Goal: Information Seeking & Learning: Learn about a topic

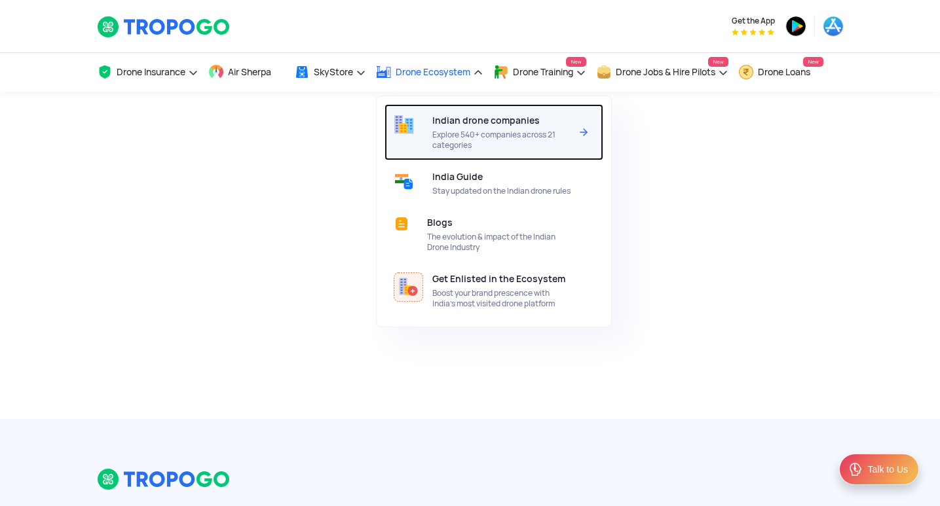
click at [467, 121] on span "Indian drone companies" at bounding box center [485, 120] width 107 height 10
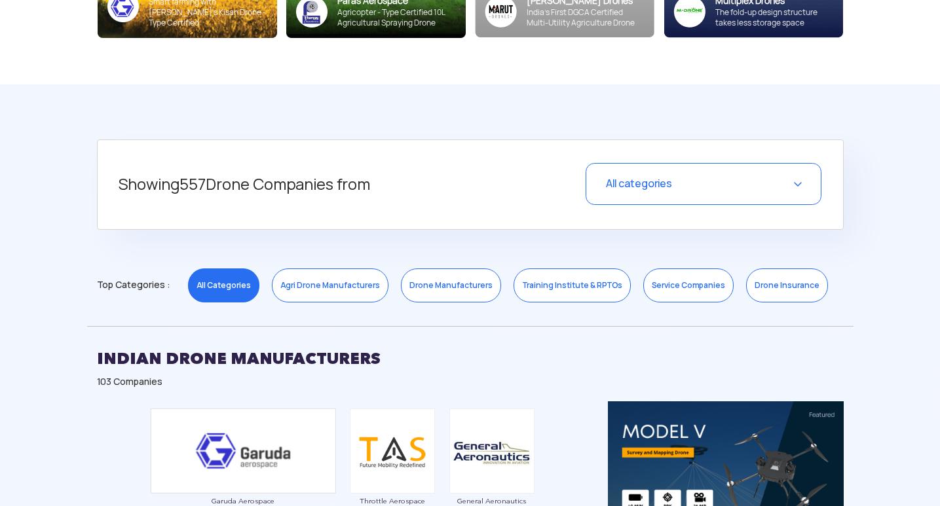
scroll to position [459, 0]
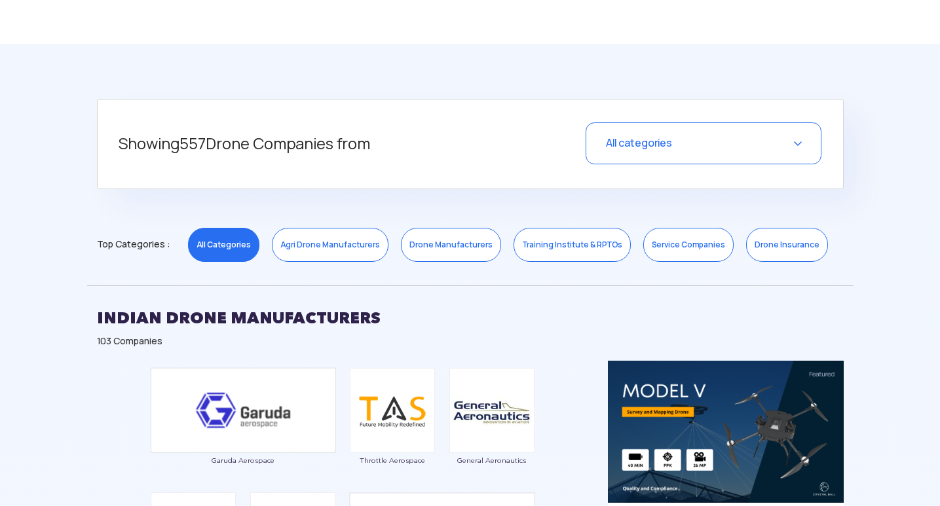
click at [545, 248] on link "Training Institute & RPTOs" at bounding box center [572, 245] width 117 height 34
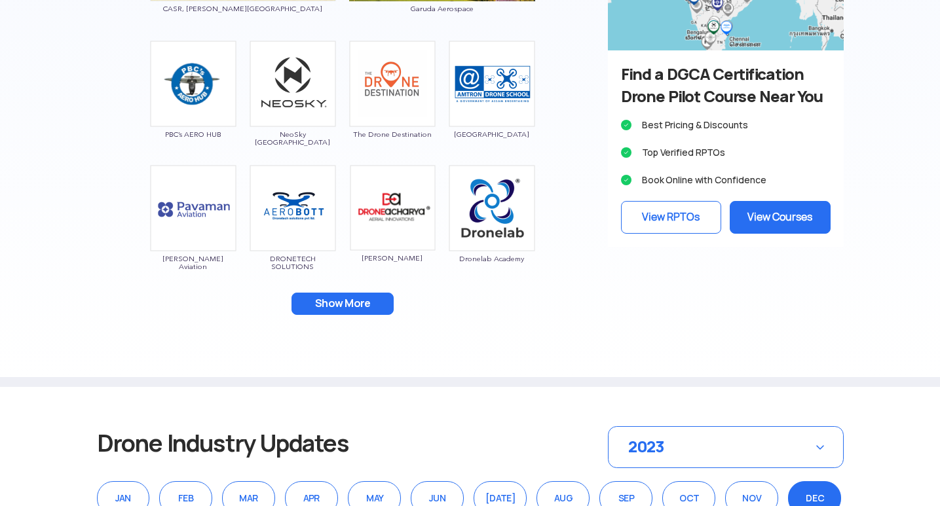
scroll to position [917, 0]
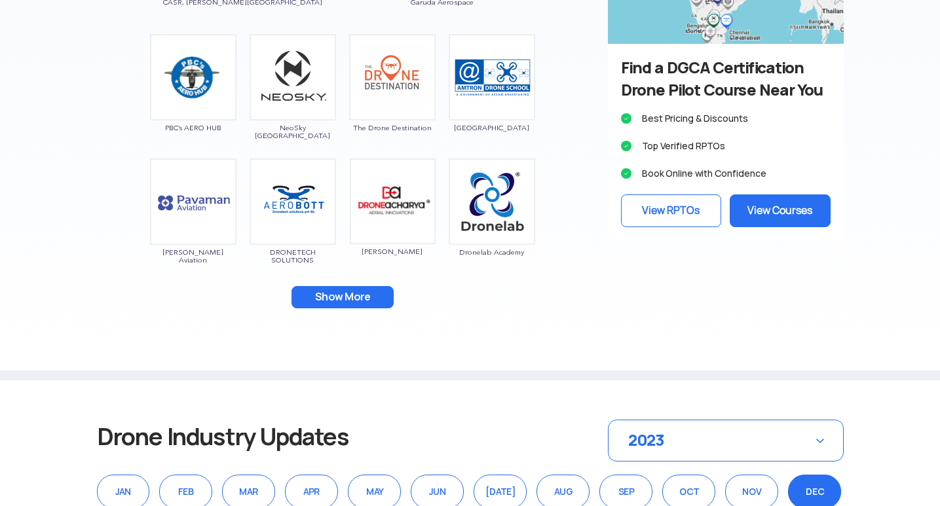
click at [364, 294] on button "Show More" at bounding box center [343, 297] width 102 height 22
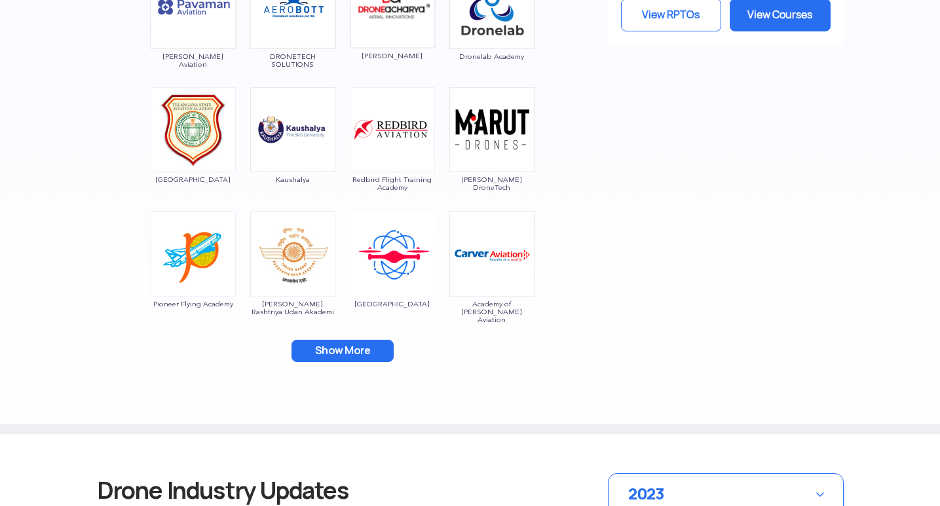
scroll to position [1114, 0]
click at [364, 341] on button "Show More" at bounding box center [343, 350] width 102 height 22
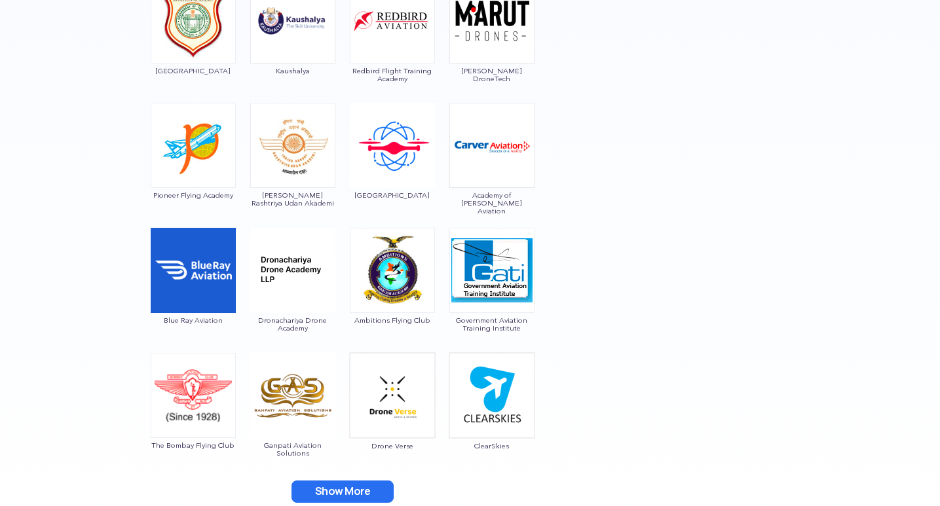
scroll to position [1245, 0]
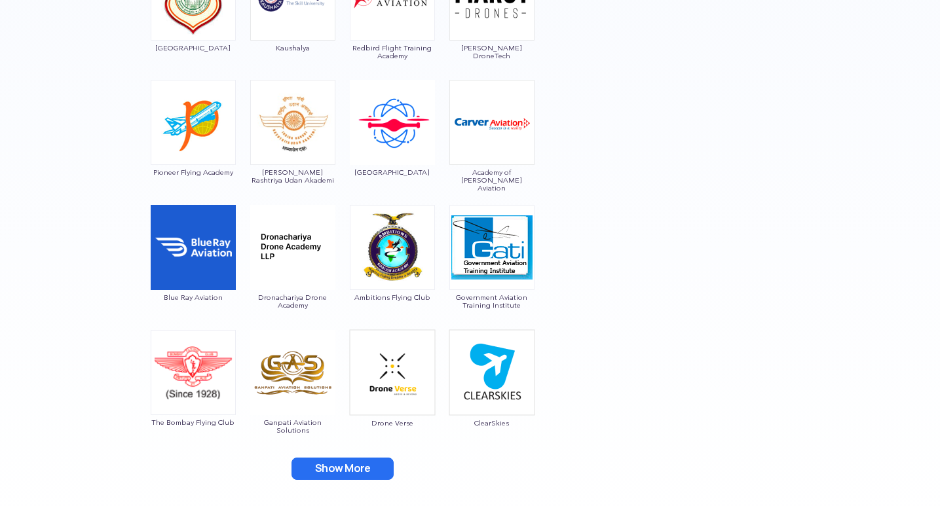
click at [329, 462] on button "Show More" at bounding box center [343, 469] width 102 height 22
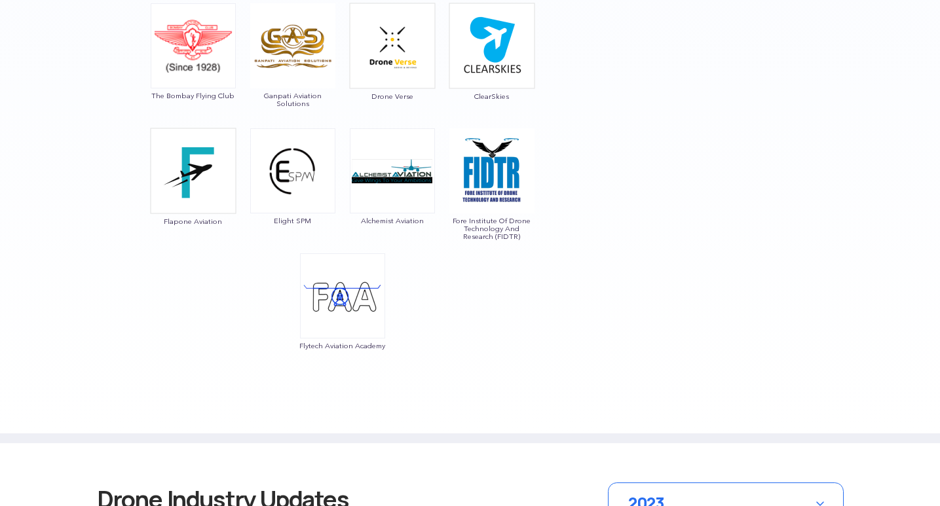
scroll to position [1572, 0]
click at [290, 174] on img at bounding box center [292, 170] width 85 height 85
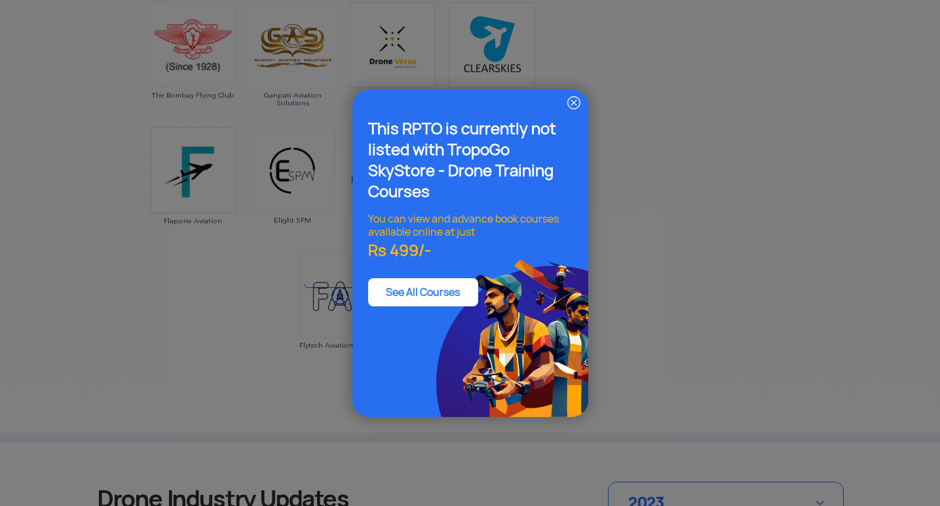
click at [571, 105] on img at bounding box center [574, 103] width 16 height 16
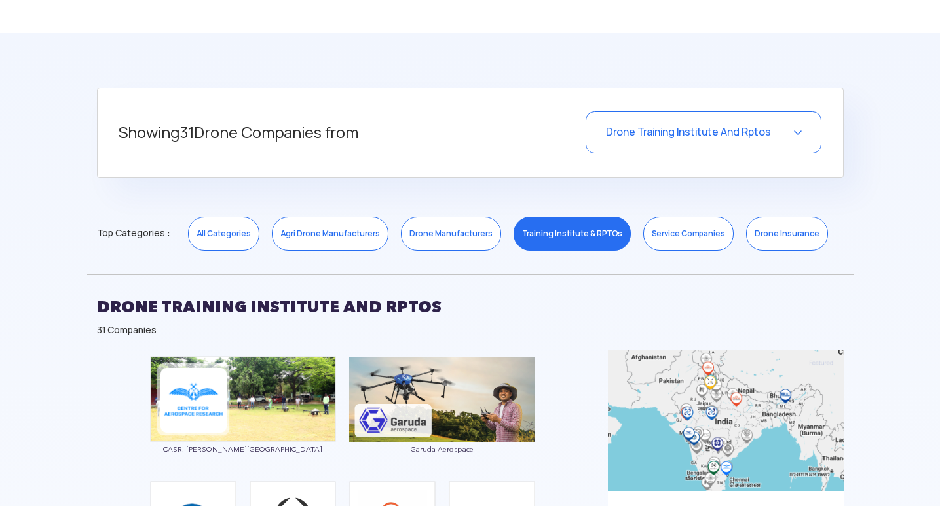
scroll to position [459, 0]
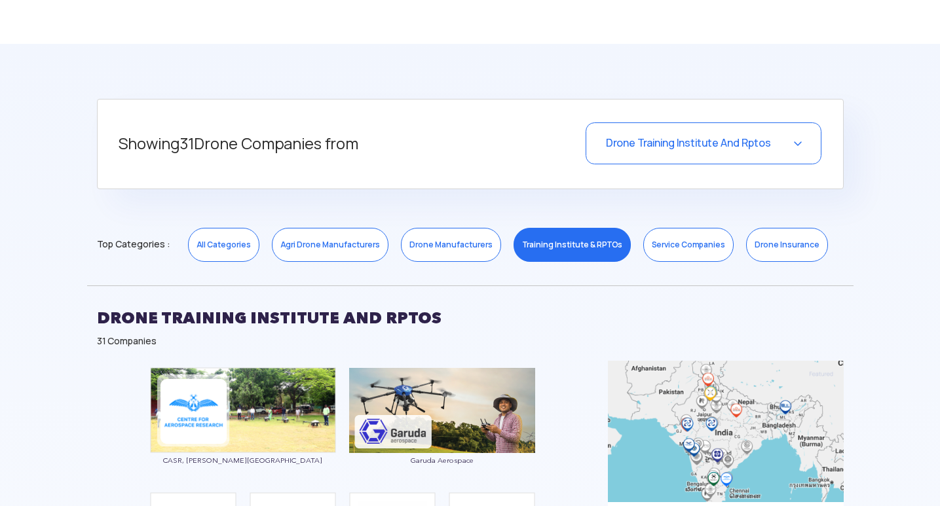
click at [236, 251] on link "All Categories" at bounding box center [223, 245] width 71 height 34
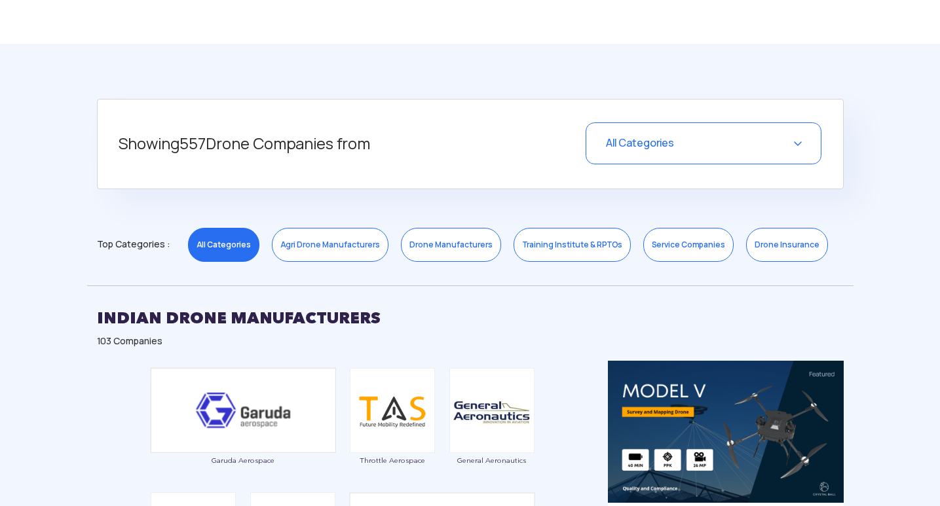
click at [236, 251] on link "All Categories" at bounding box center [223, 245] width 71 height 34
click at [300, 250] on link "Agri Drone Manufacturers" at bounding box center [330, 245] width 117 height 34
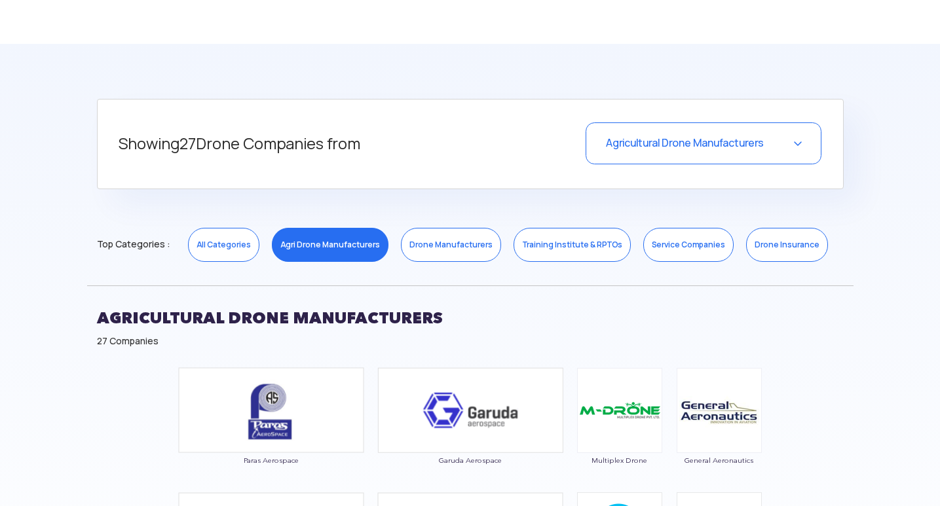
click at [409, 244] on link "Drone Manufacturers" at bounding box center [451, 245] width 100 height 34
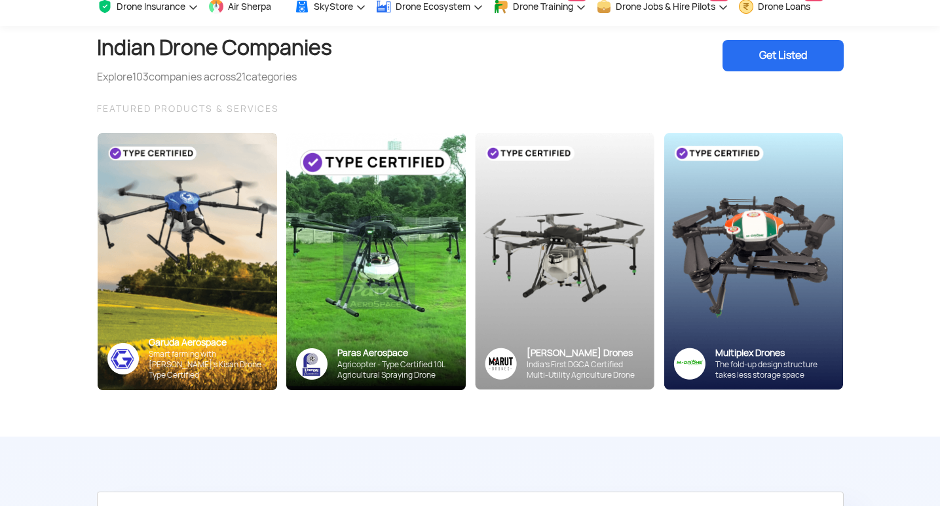
scroll to position [0, 0]
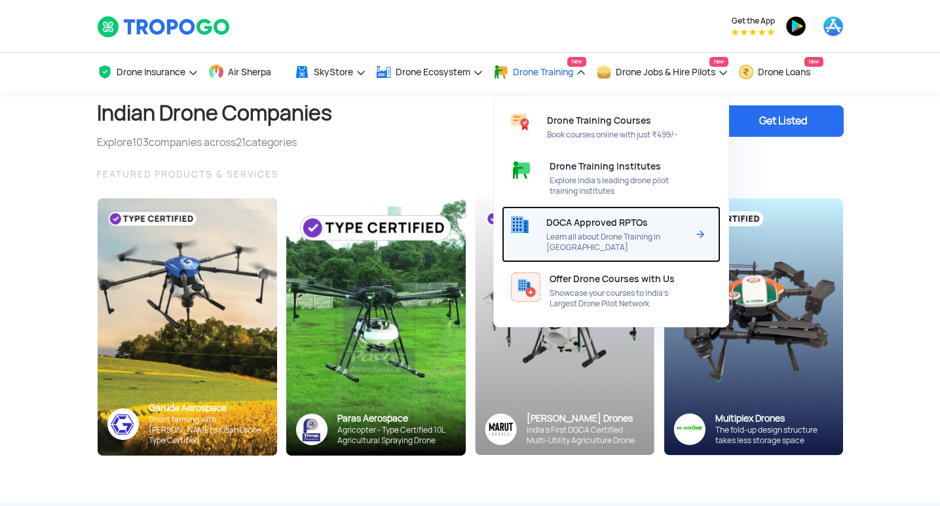
click at [571, 209] on div "DGCA Approved RPTOs Learn all about Drone Training in India" at bounding box center [619, 234] width 146 height 56
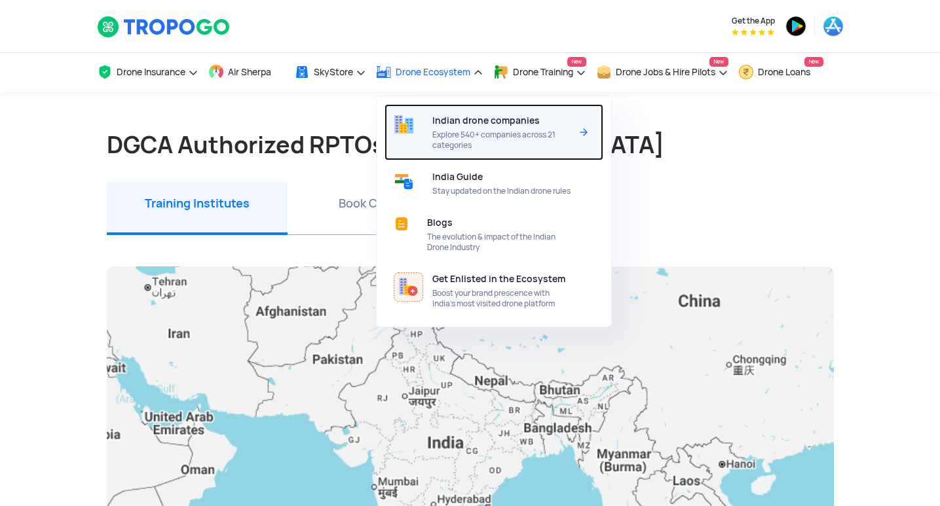
click at [432, 117] on div at bounding box center [409, 132] width 48 height 56
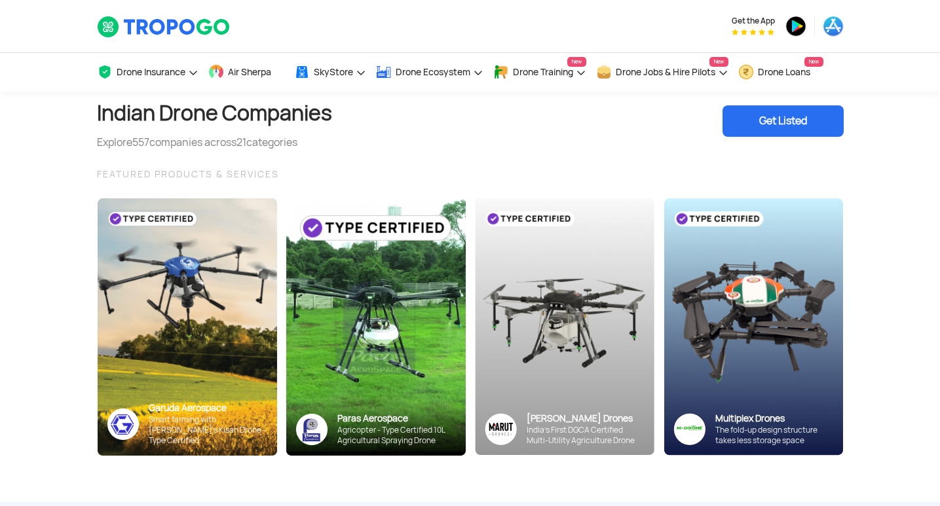
click at [299, 145] on div "Explore 557 companies across 21 categories" at bounding box center [214, 143] width 235 height 16
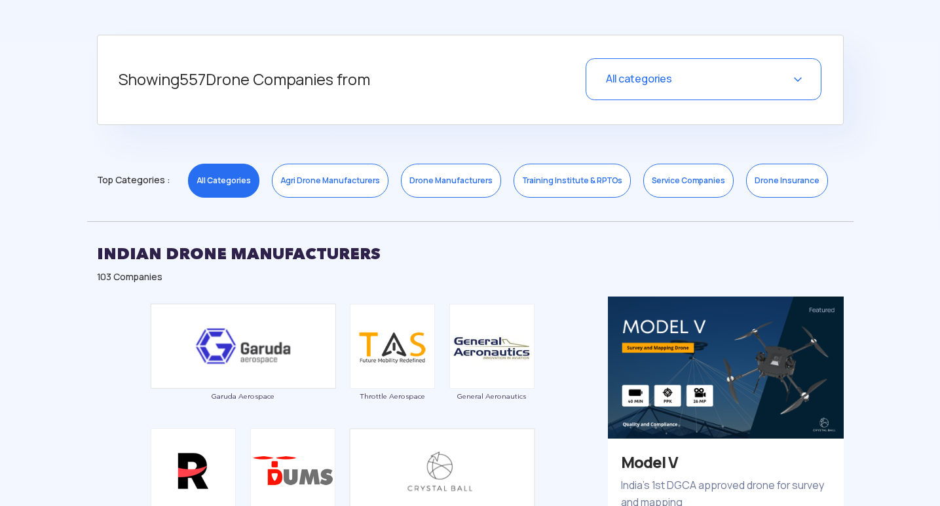
scroll to position [524, 0]
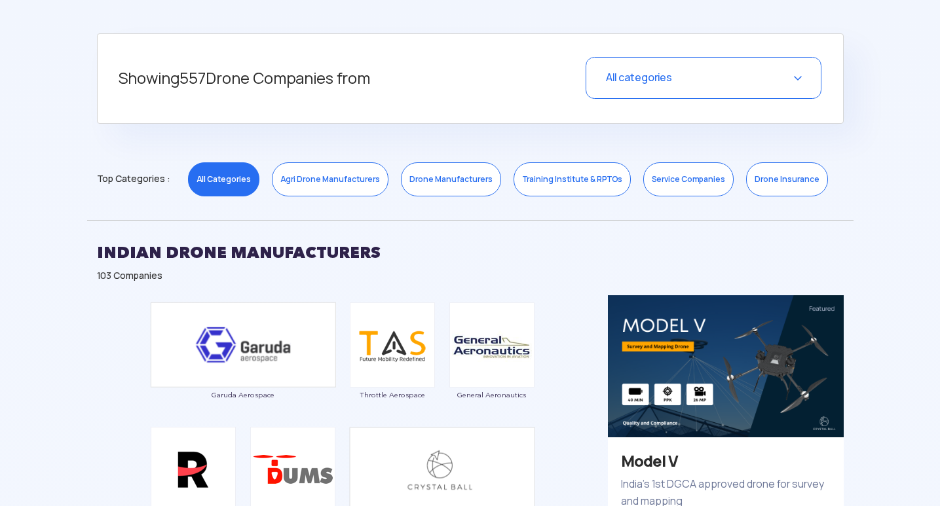
click at [744, 81] on div "All categories" at bounding box center [704, 78] width 236 height 42
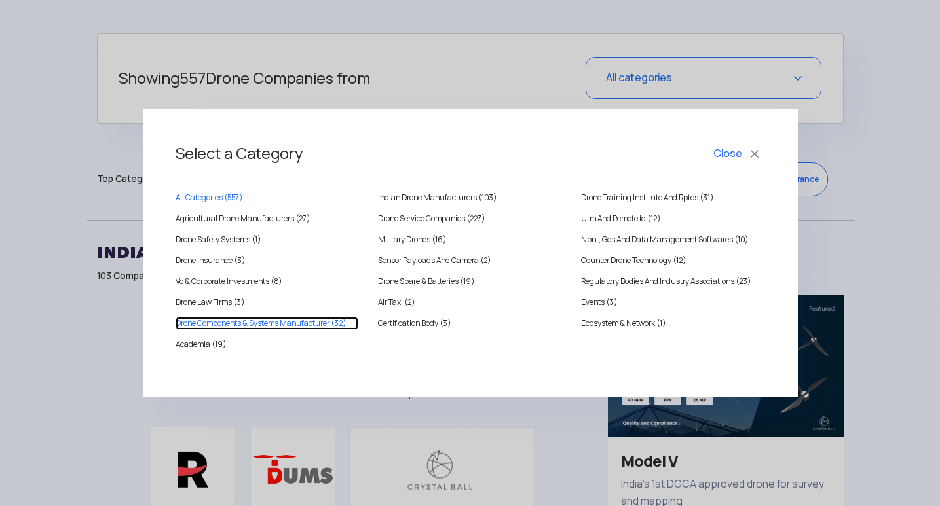
click at [325, 321] on Manufacturer "Drone Components & Systems Manufacturer (32)" at bounding box center [267, 323] width 183 height 13
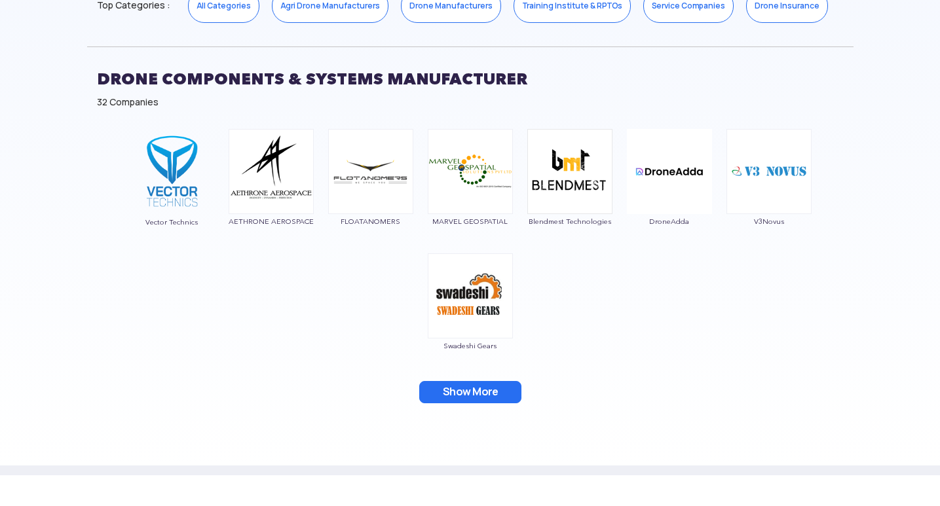
scroll to position [721, 0]
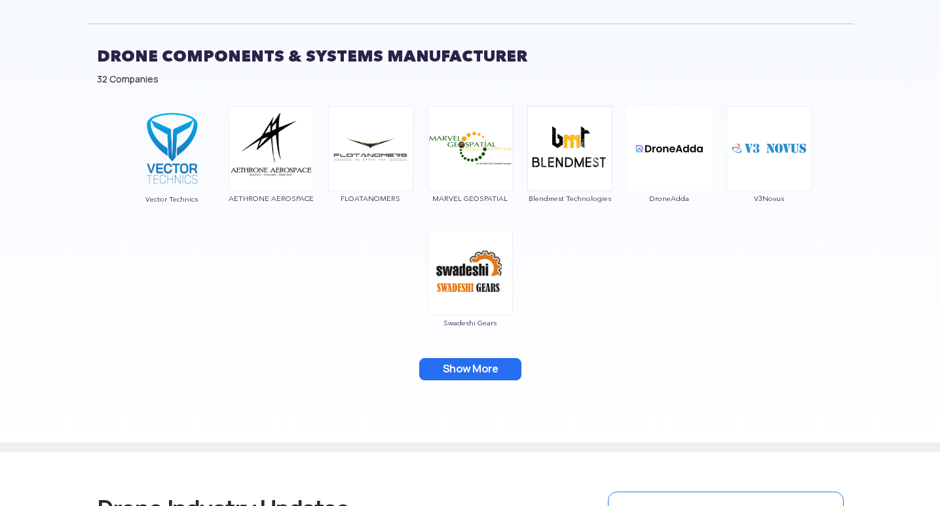
click at [457, 364] on button "Show More" at bounding box center [470, 369] width 102 height 22
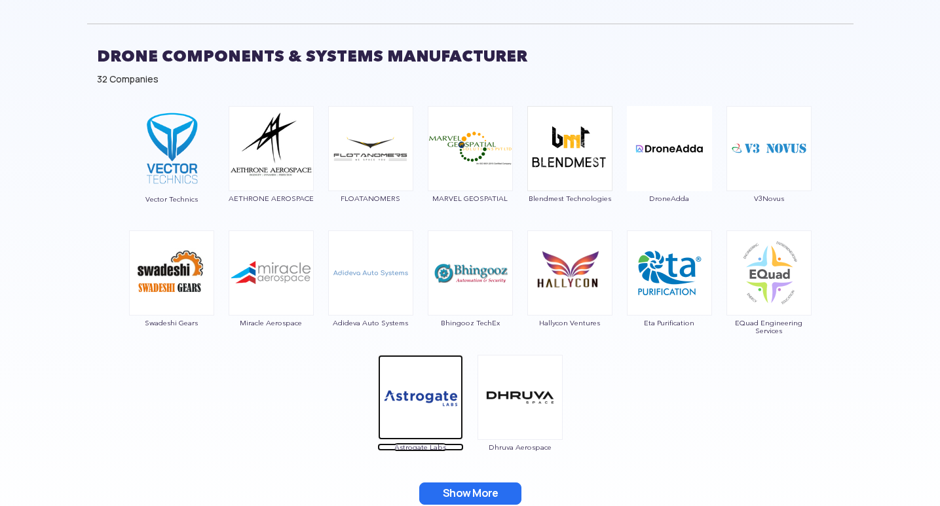
click at [457, 364] on img at bounding box center [420, 397] width 85 height 85
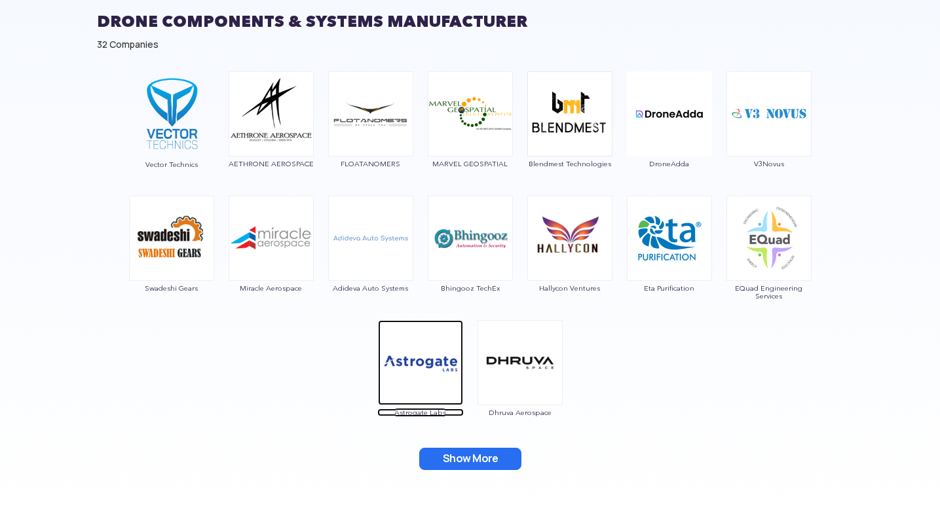
scroll to position [786, 0]
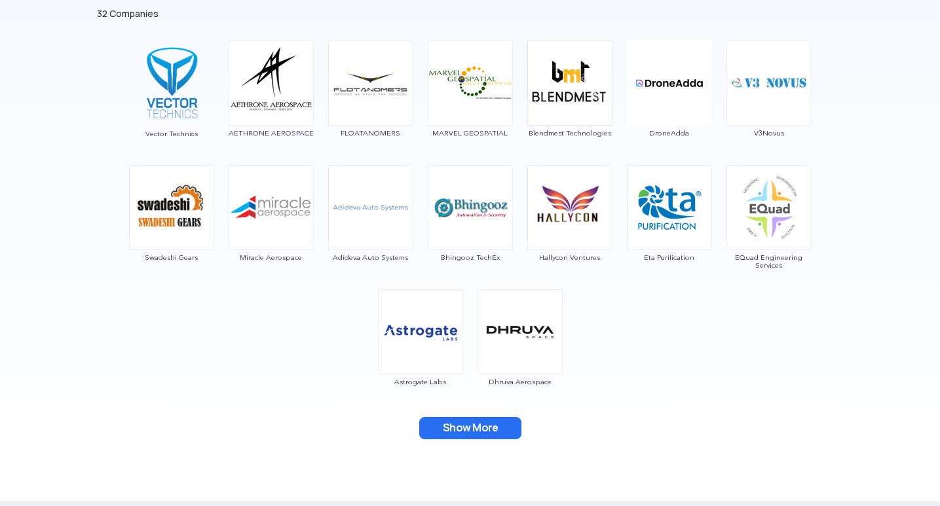
click at [479, 424] on button "Show More" at bounding box center [470, 428] width 102 height 22
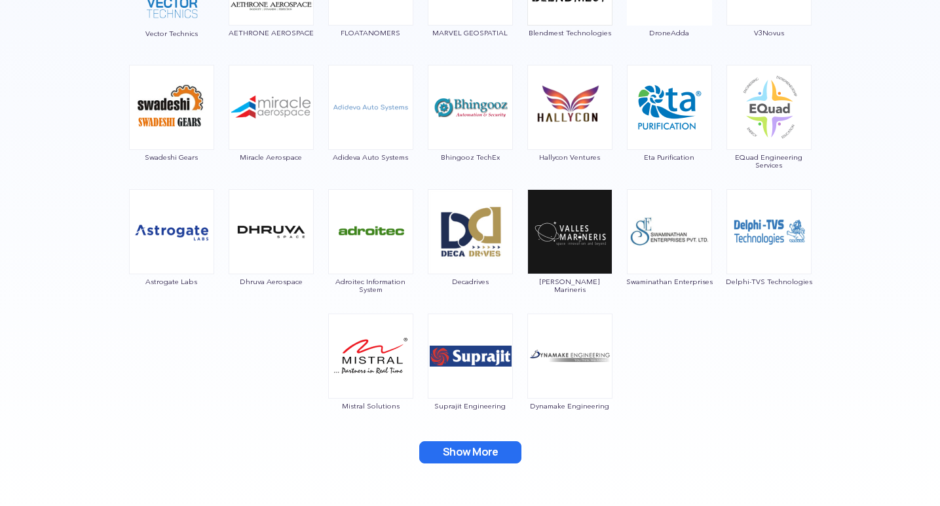
scroll to position [917, 0]
